Goal: Task Accomplishment & Management: Manage account settings

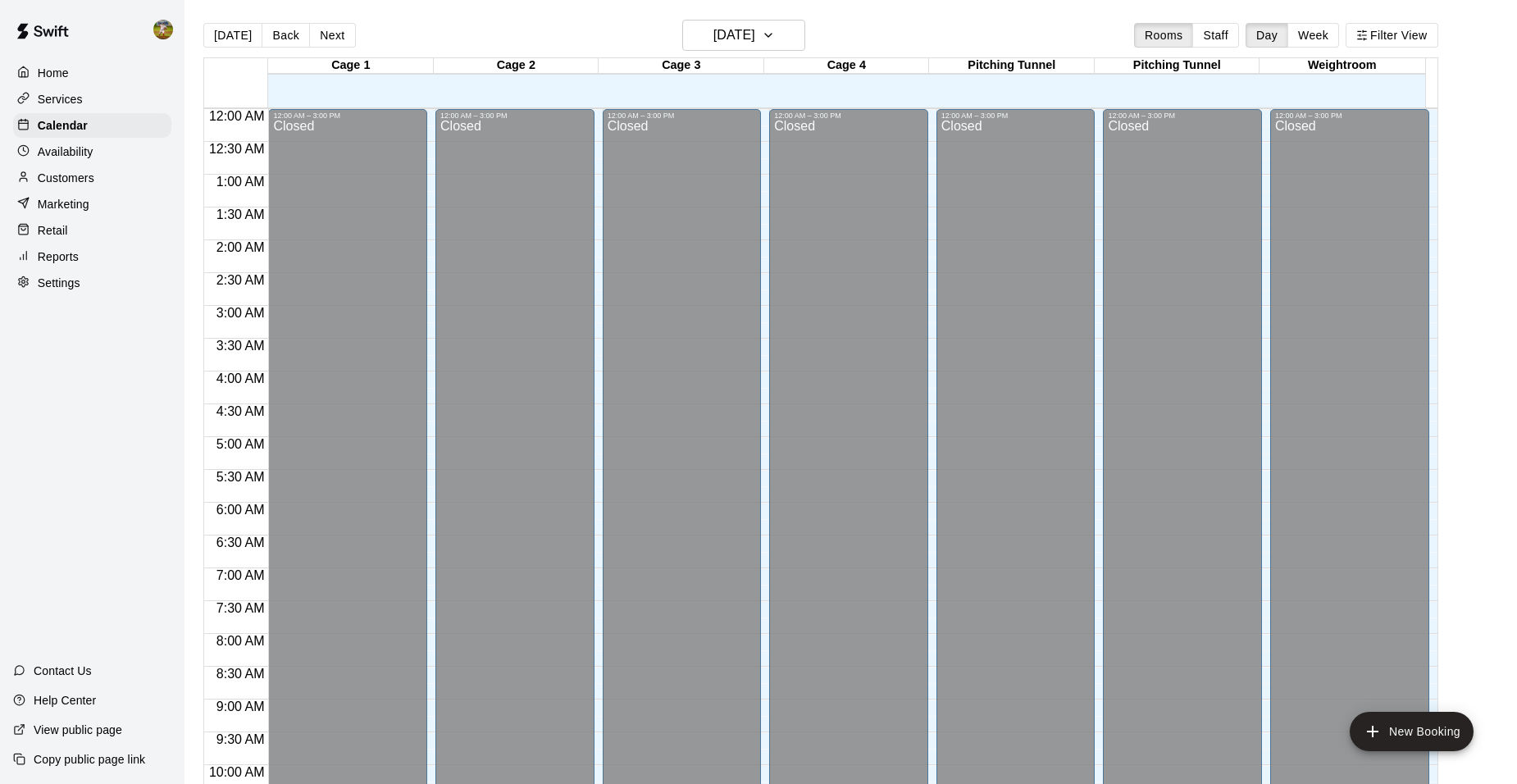
scroll to position [831, 0]
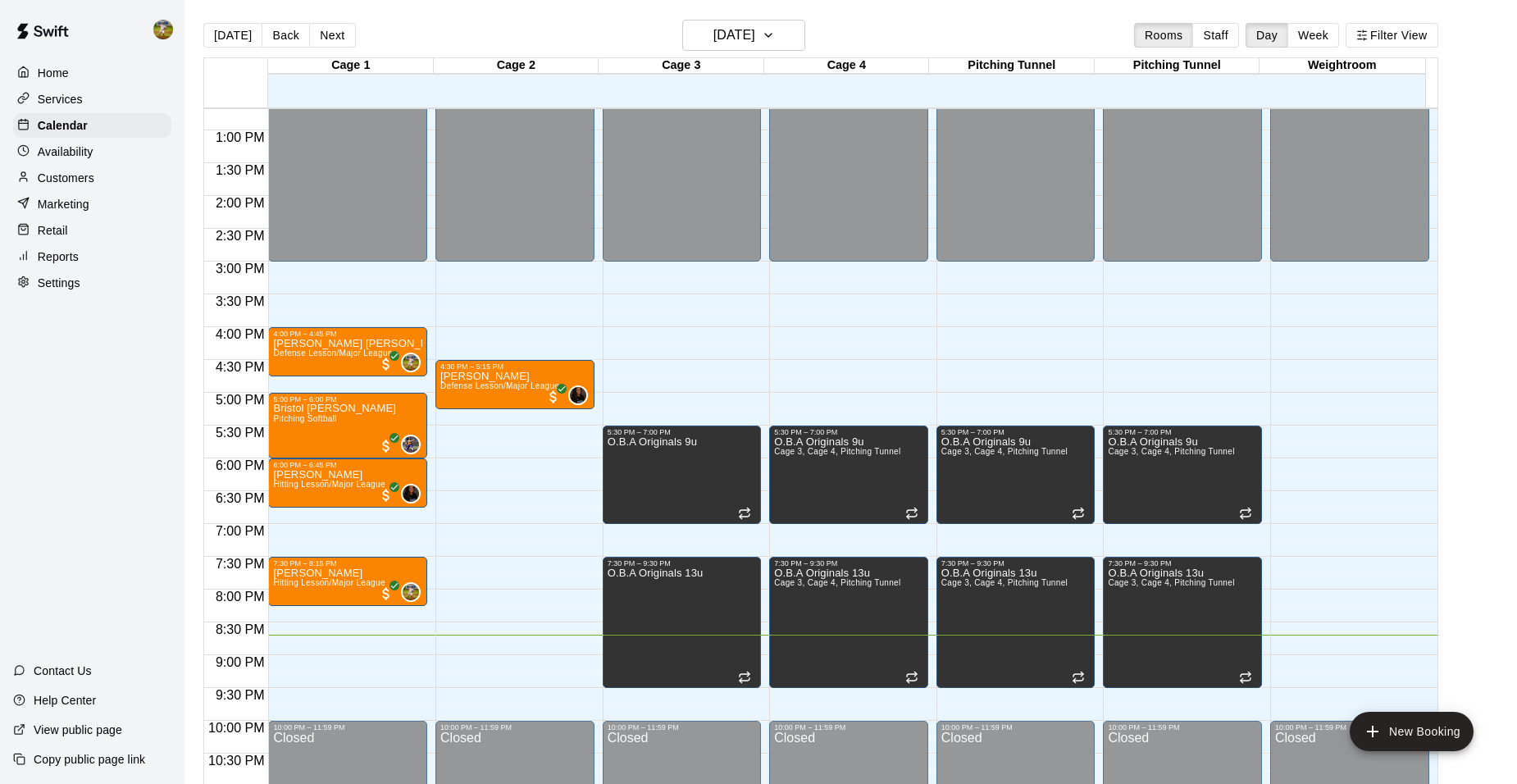
click at [58, 179] on p "Customers" at bounding box center [66, 178] width 57 height 17
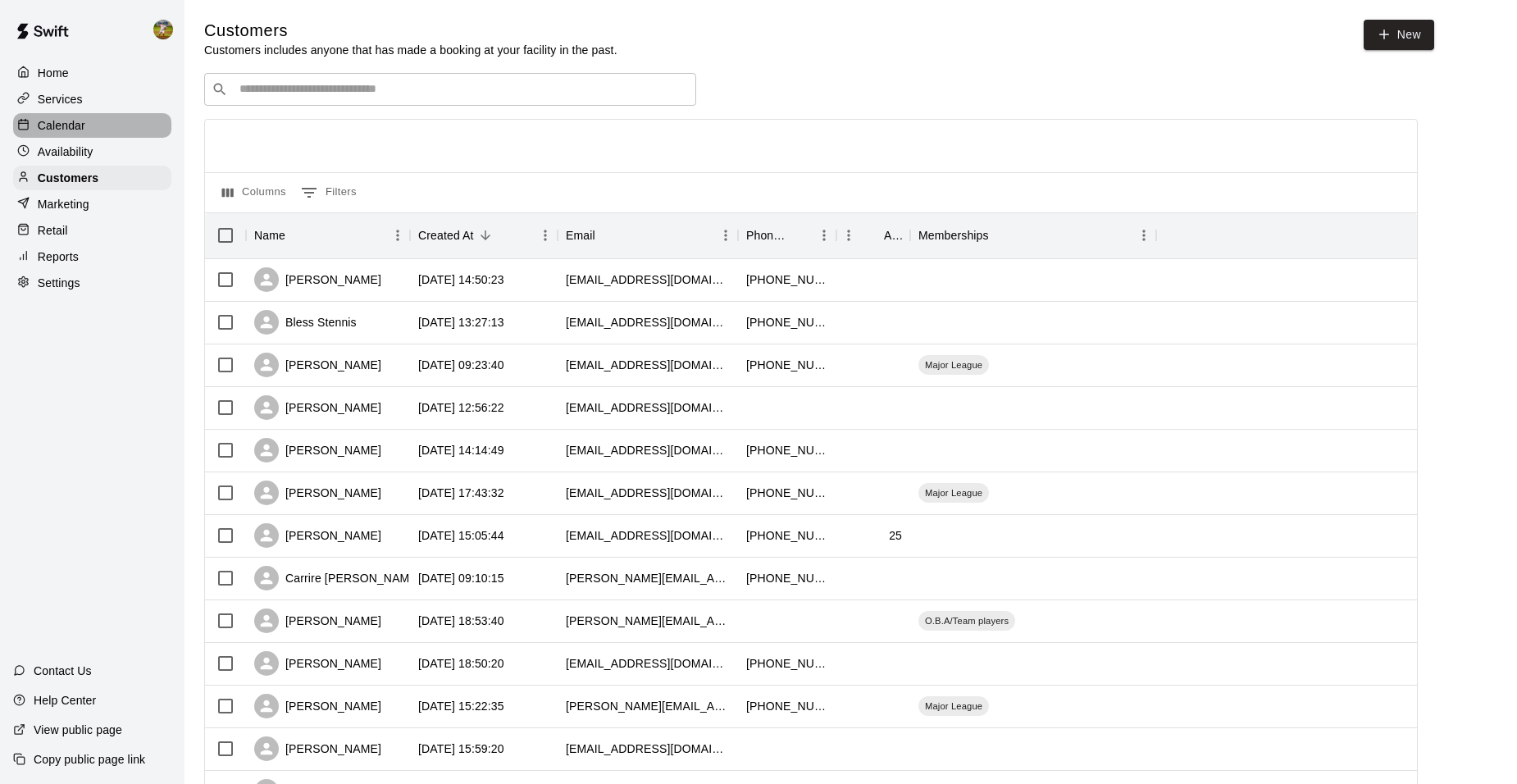
click at [72, 125] on p "Calendar" at bounding box center [61, 125] width 47 height 17
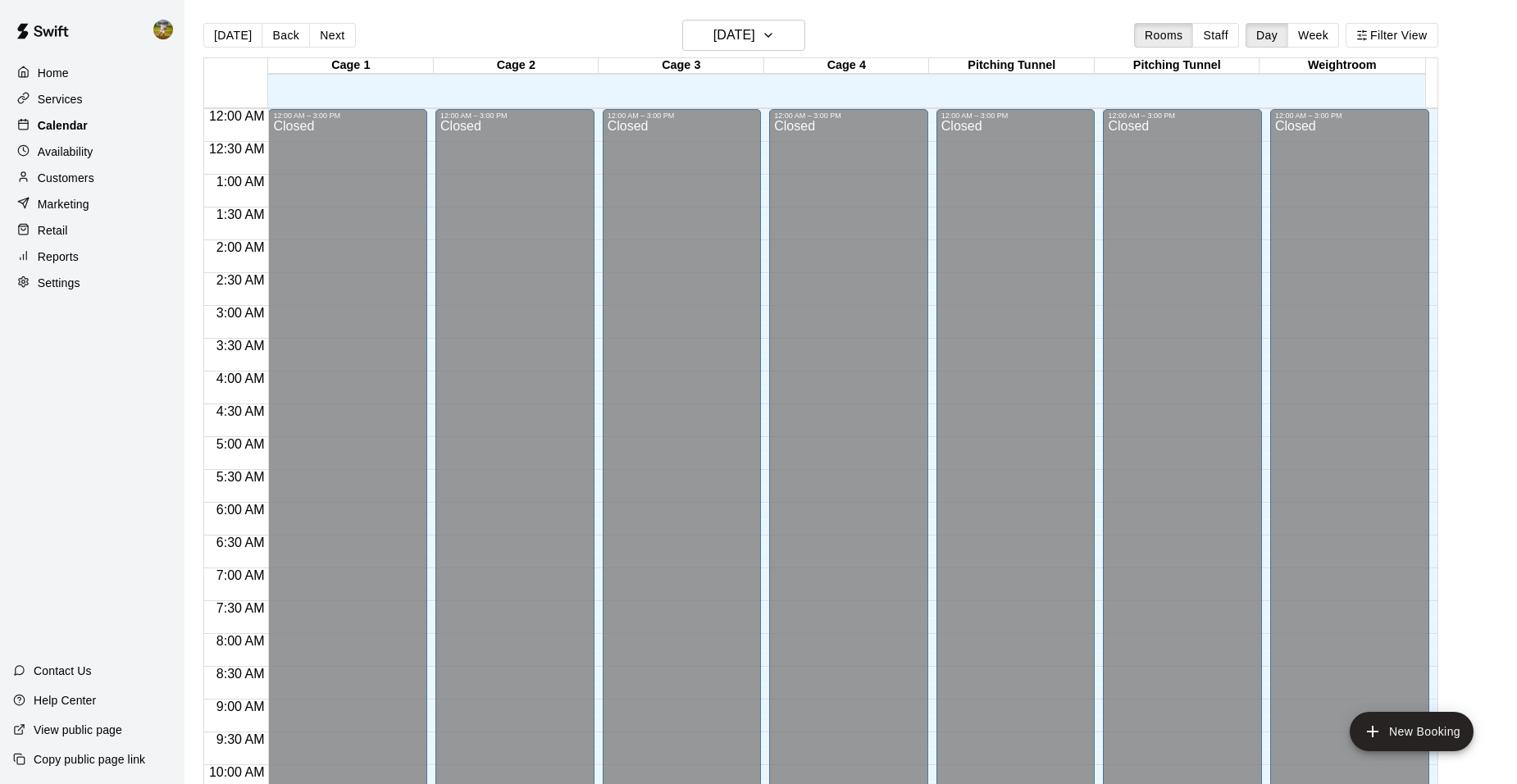
scroll to position [831, 0]
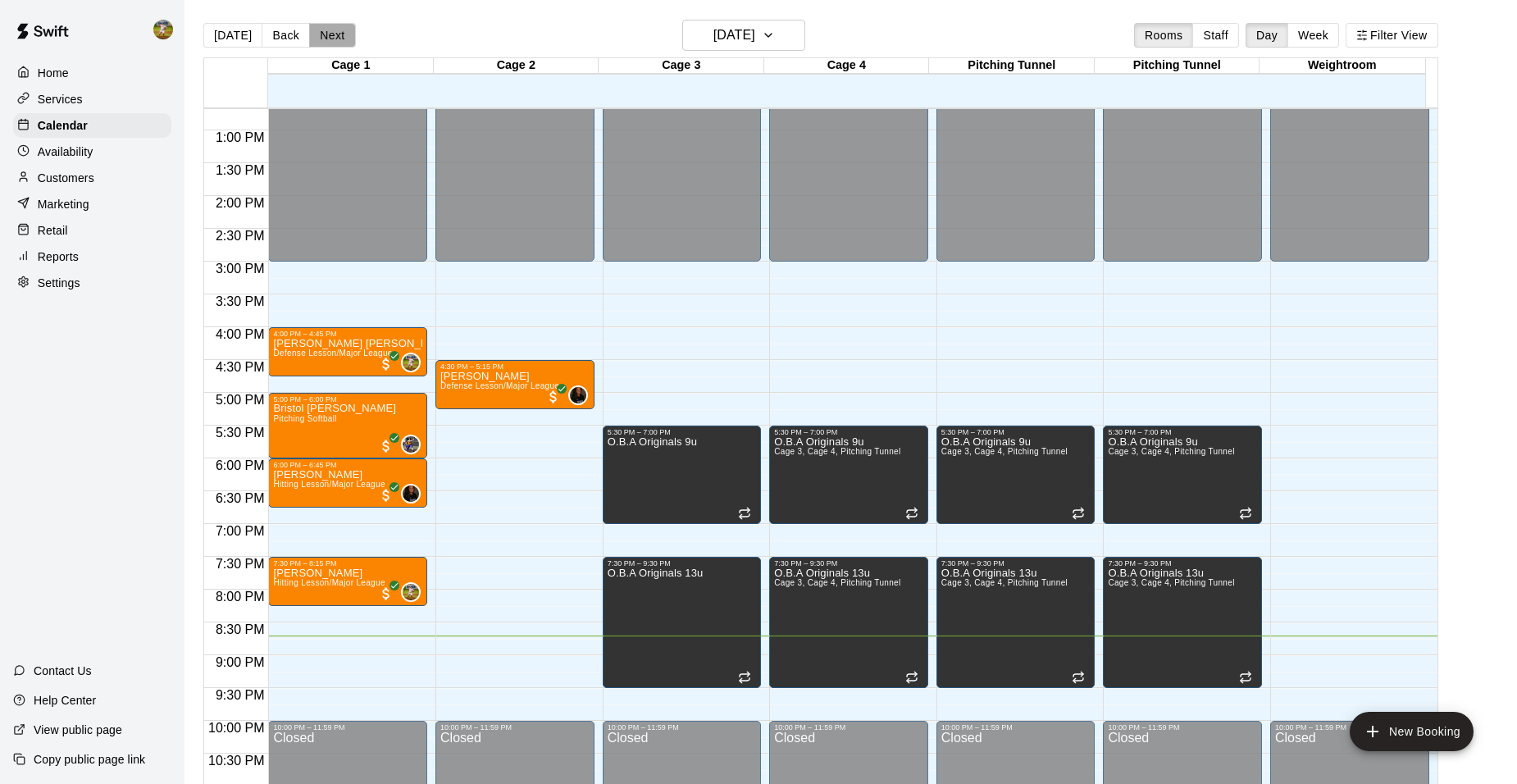
click at [315, 33] on button "Next" at bounding box center [332, 35] width 46 height 24
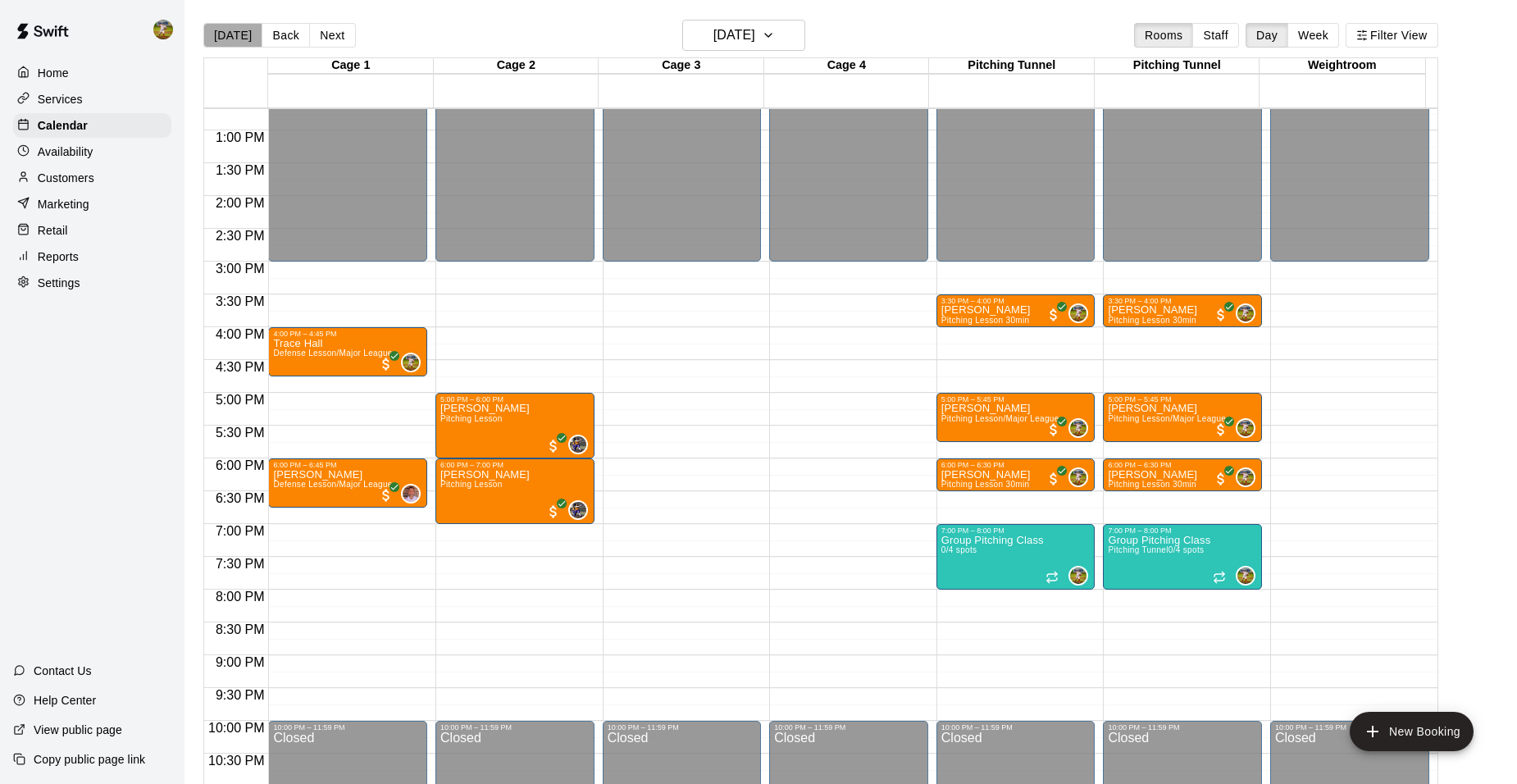
click at [242, 37] on button "[DATE]" at bounding box center [233, 35] width 59 height 24
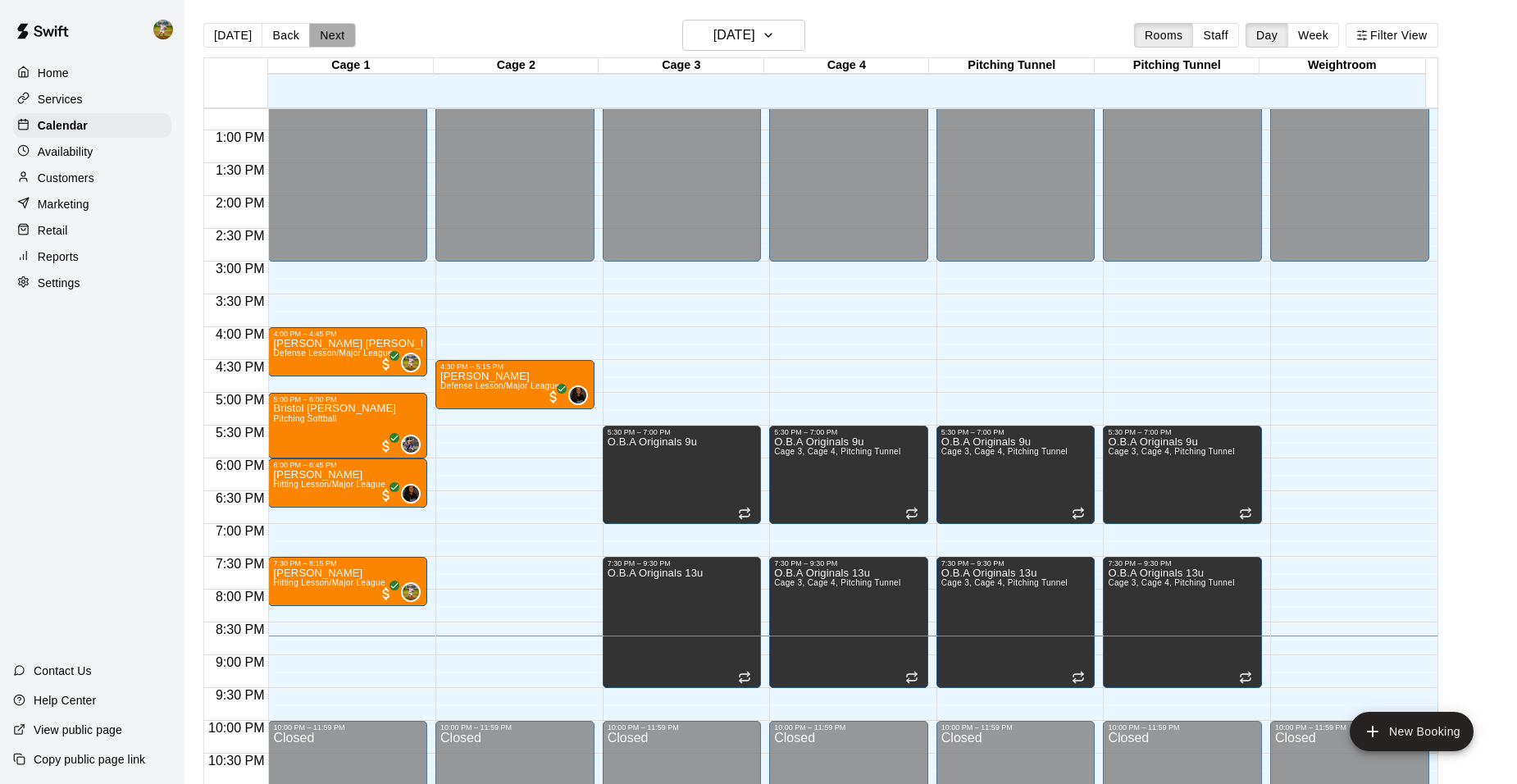
click at [327, 43] on button "Next" at bounding box center [332, 35] width 46 height 24
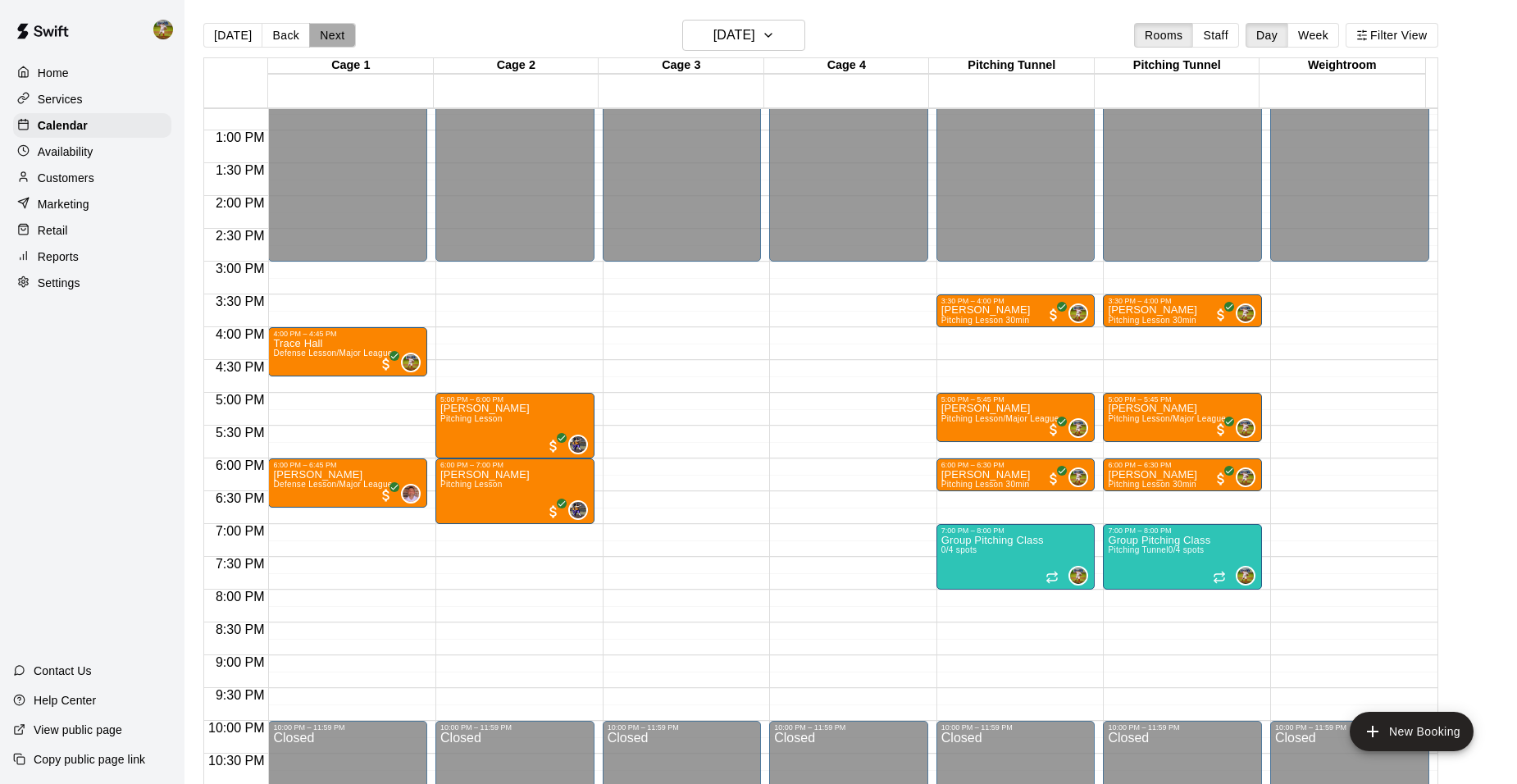
click at [327, 43] on button "Next" at bounding box center [332, 35] width 46 height 24
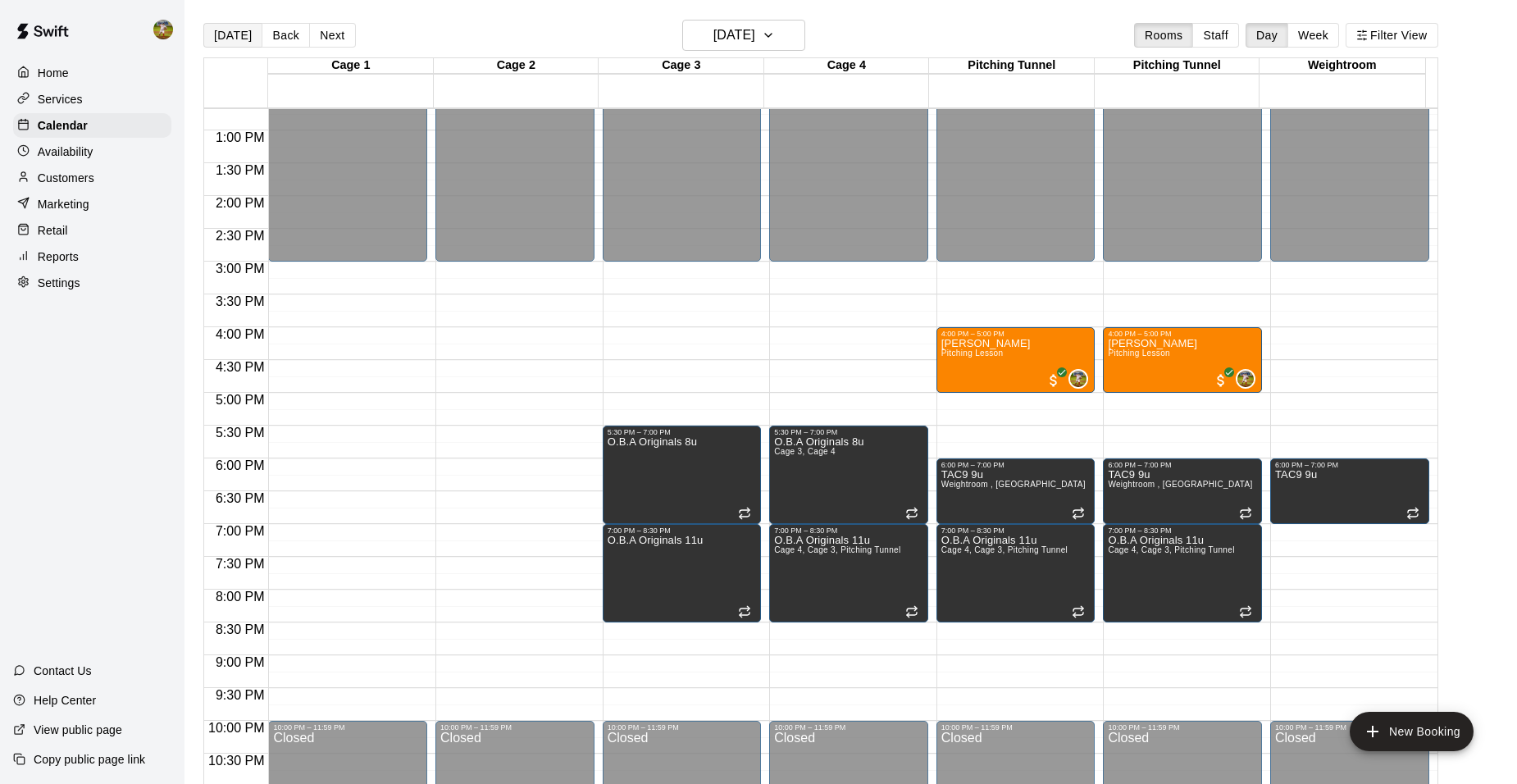
click at [240, 32] on button "[DATE]" at bounding box center [233, 35] width 59 height 24
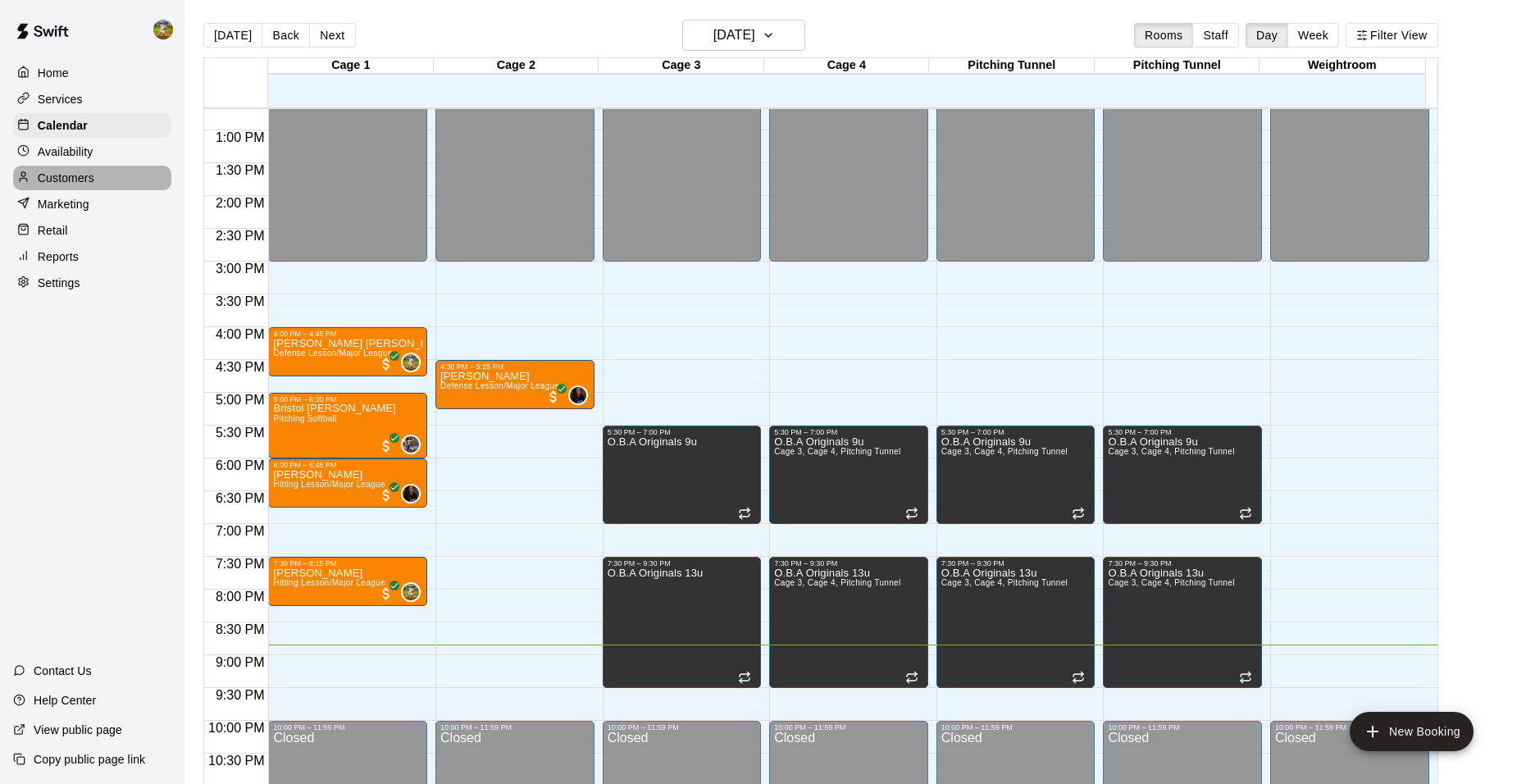
click at [63, 175] on p "Customers" at bounding box center [66, 178] width 57 height 17
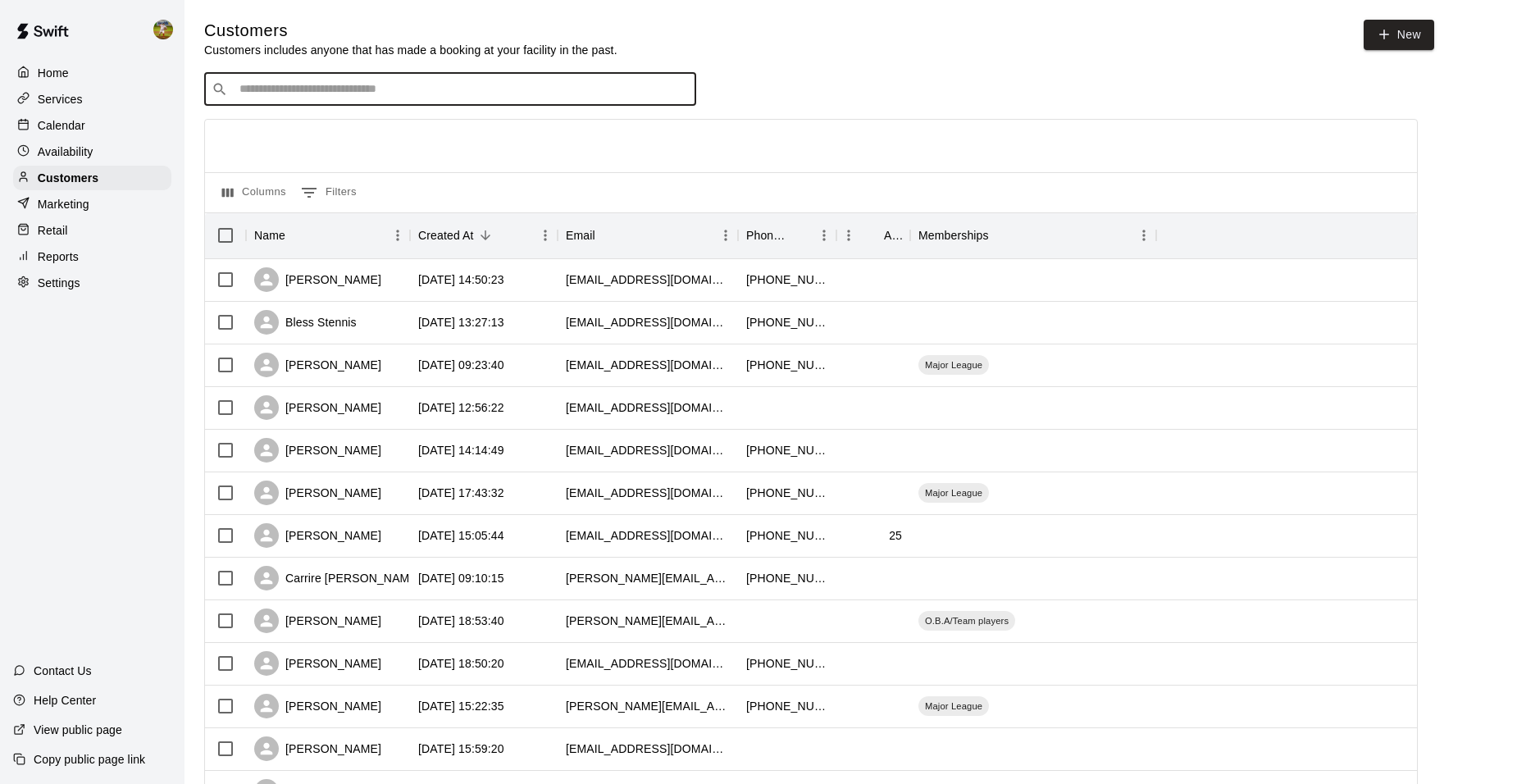
click at [318, 90] on input "Search customers by name or email" at bounding box center [461, 89] width 454 height 17
type input "*****"
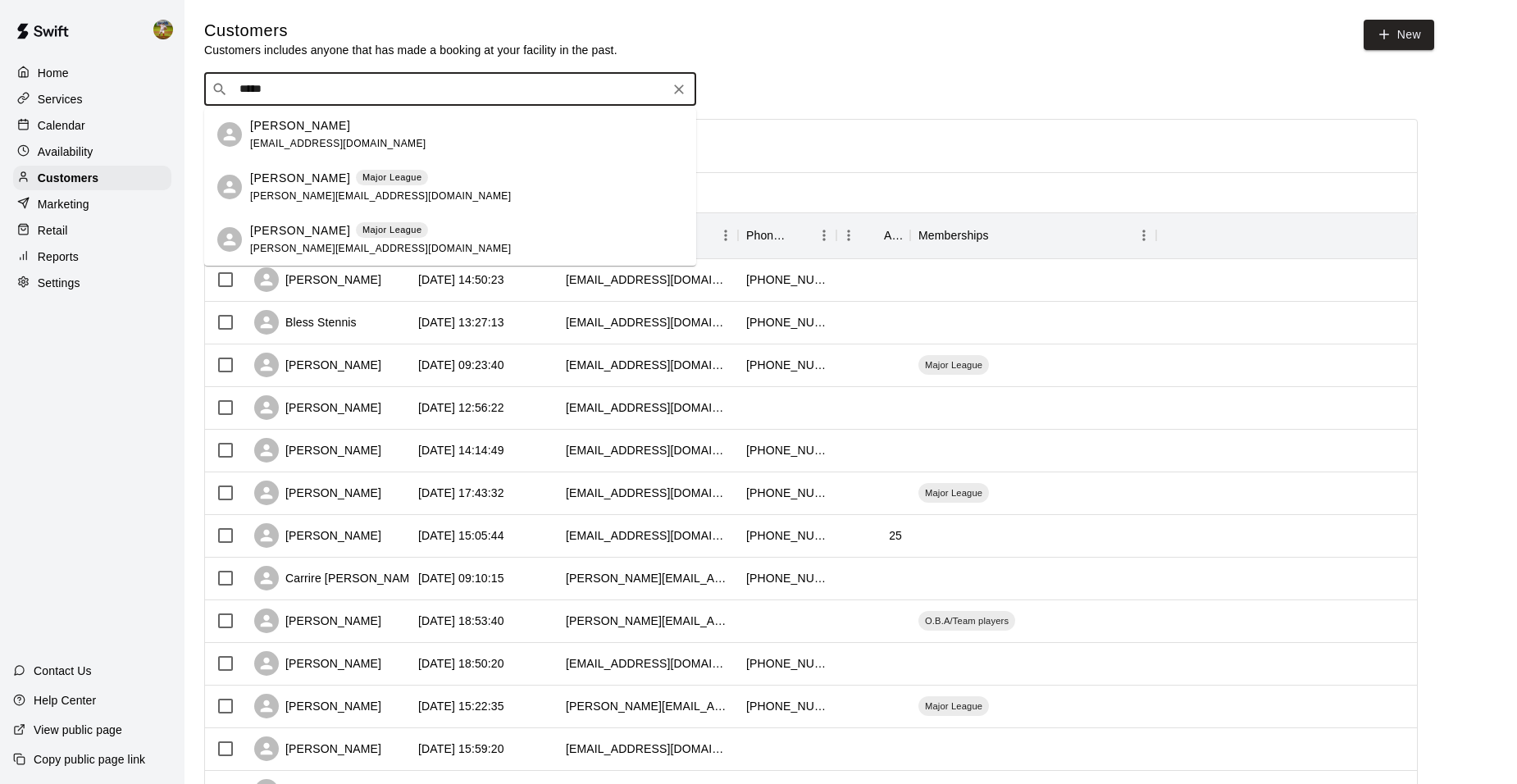
click at [335, 199] on span "[PERSON_NAME][EMAIL_ADDRESS][DOMAIN_NAME]" at bounding box center [380, 196] width 261 height 11
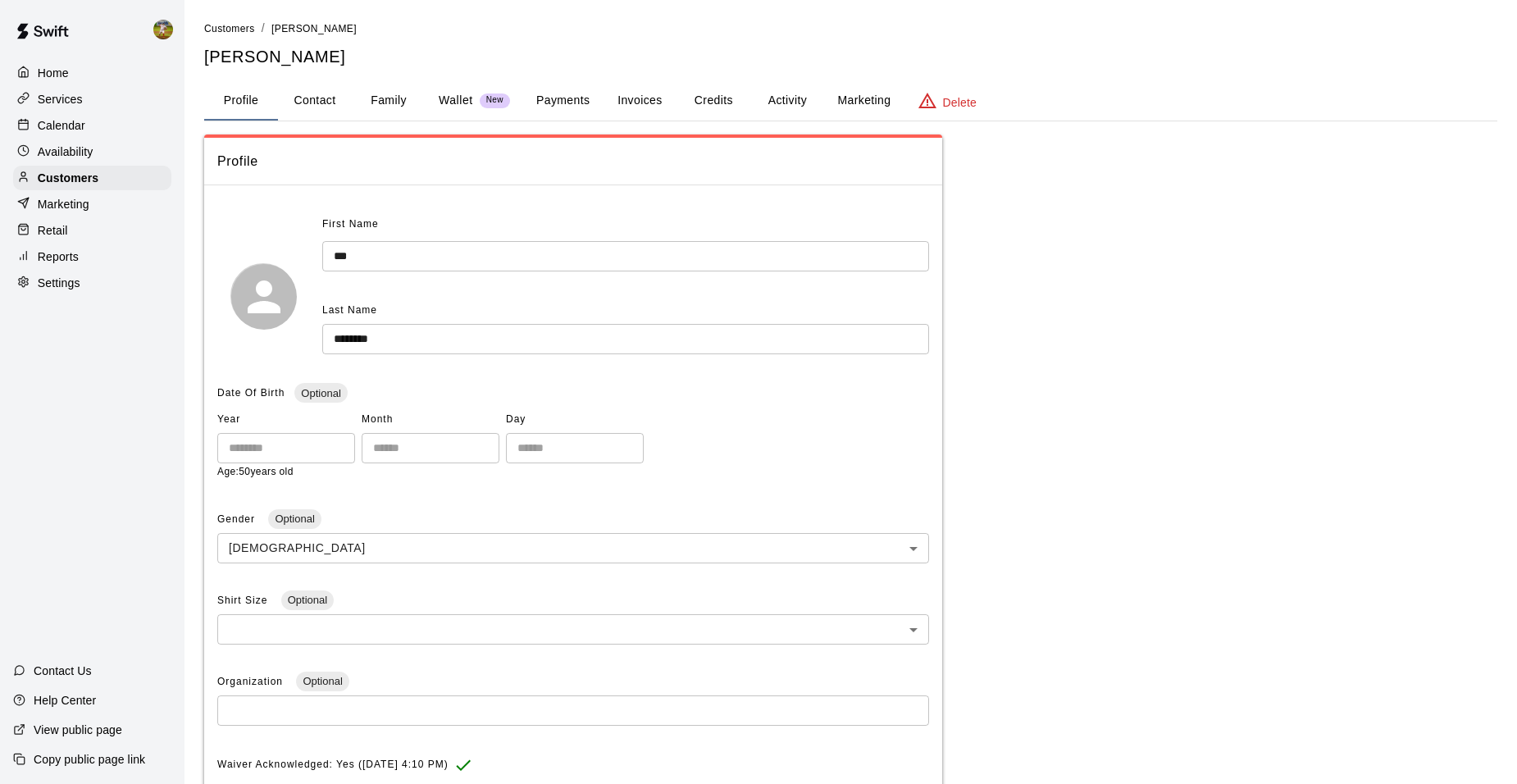
click at [474, 98] on div "Wallet New" at bounding box center [474, 100] width 72 height 18
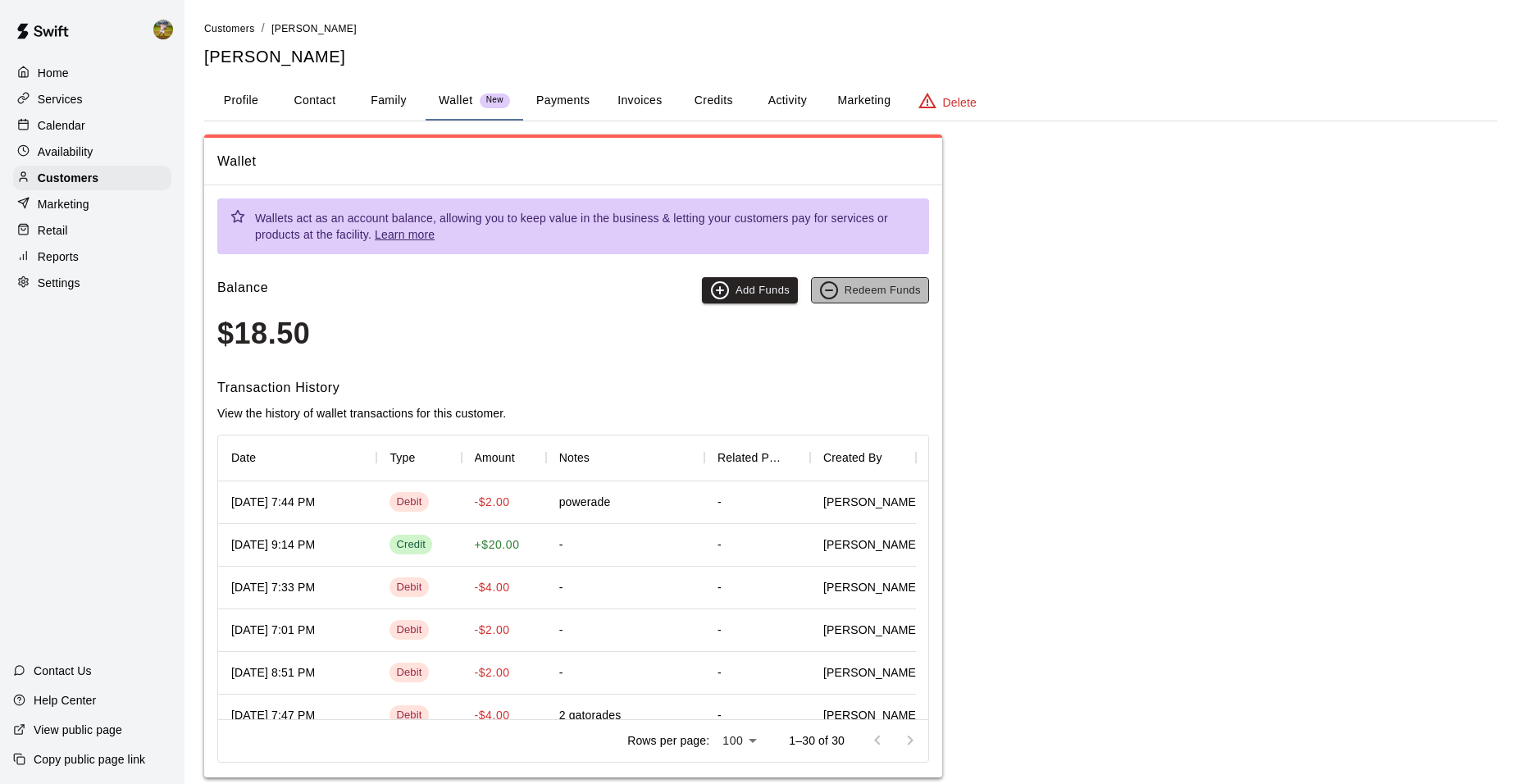
click at [908, 290] on button "Redeem Funds" at bounding box center [870, 290] width 118 height 26
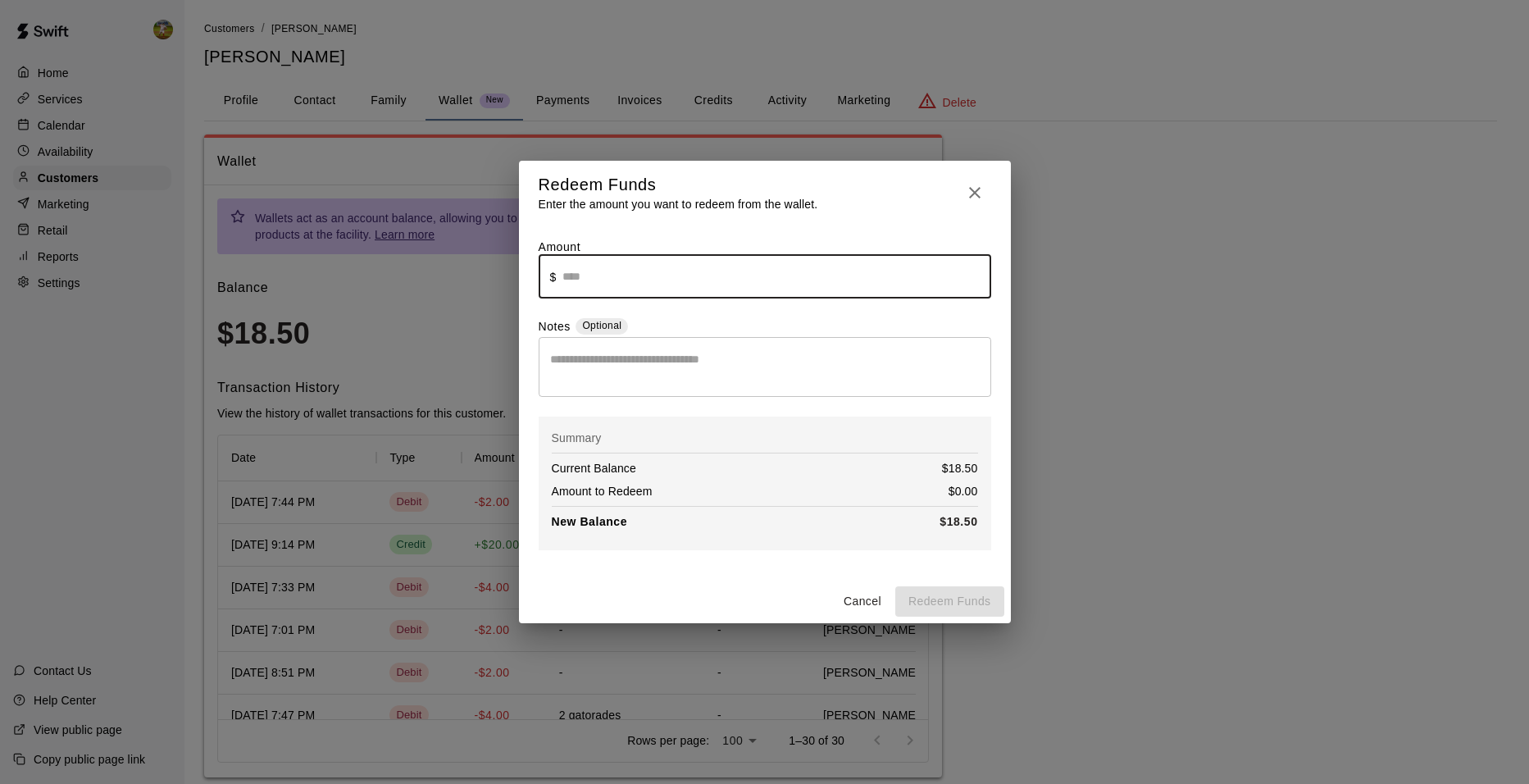
click at [642, 278] on input "text" at bounding box center [777, 277] width 428 height 44
type input "****"
click at [960, 604] on button "Redeem Funds" at bounding box center [949, 601] width 109 height 31
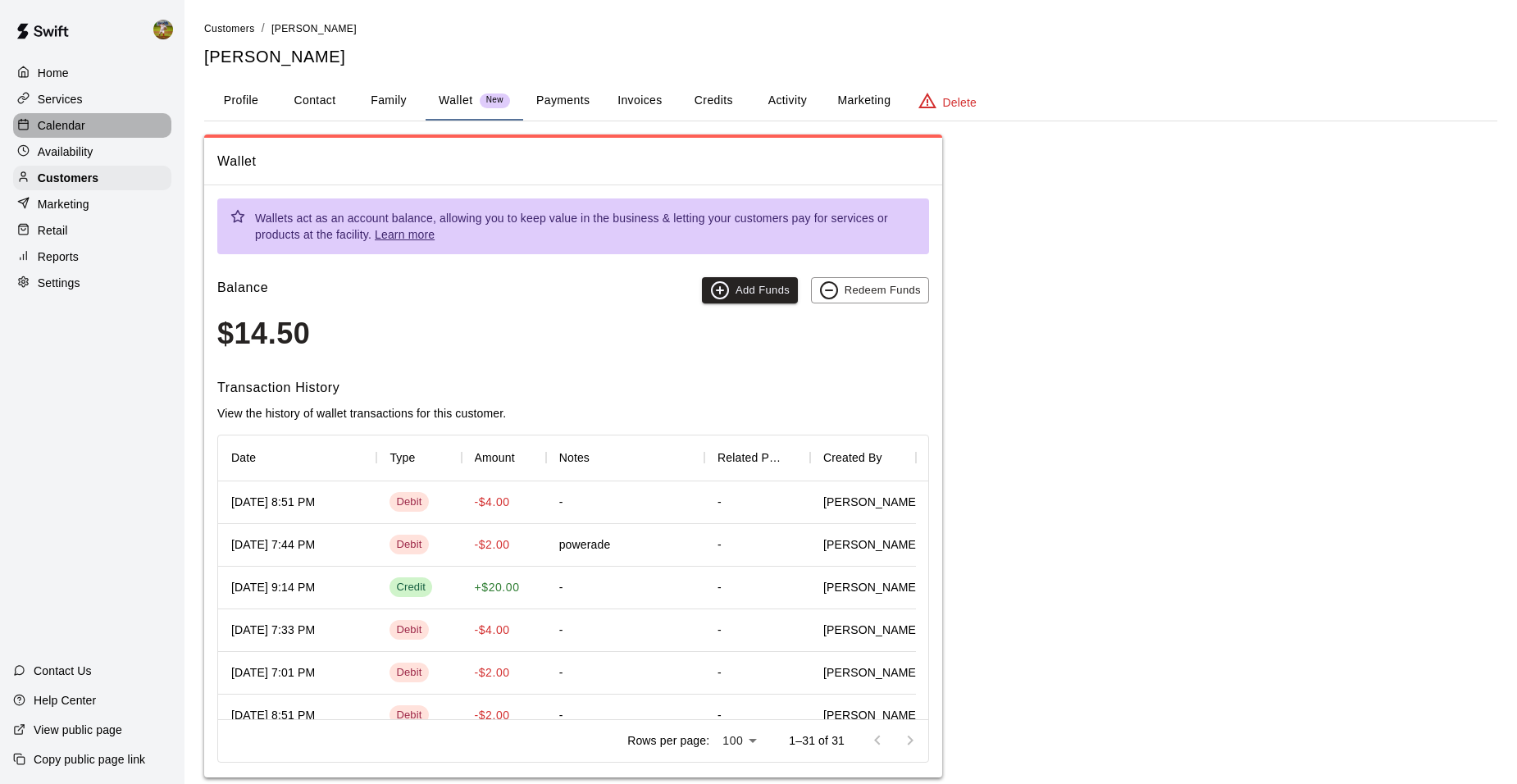
click at [98, 116] on div "Calendar" at bounding box center [92, 125] width 158 height 24
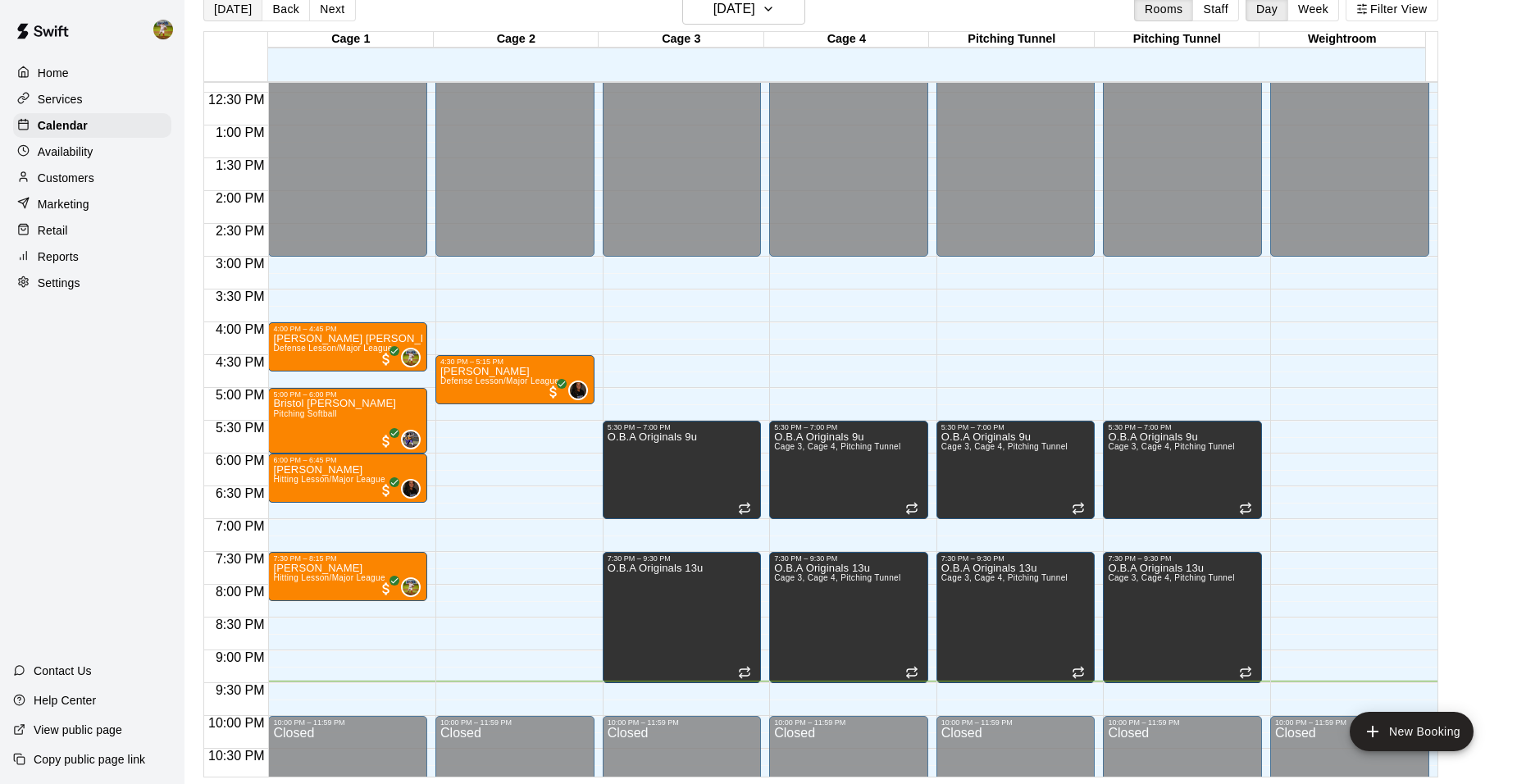
scroll to position [750, 0]
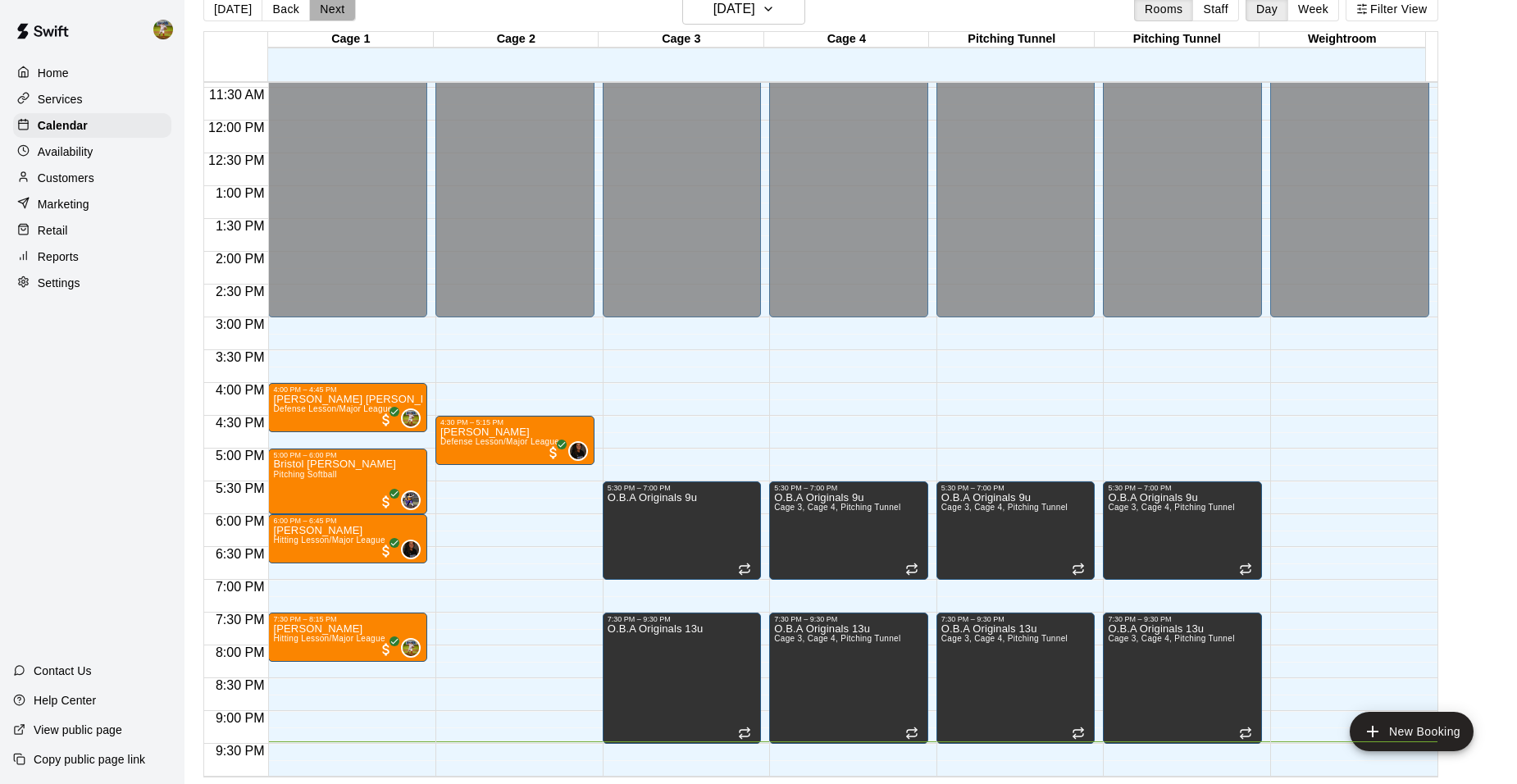
click at [340, 10] on button "Next" at bounding box center [332, 8] width 46 height 24
